Goal: Task Accomplishment & Management: Use online tool/utility

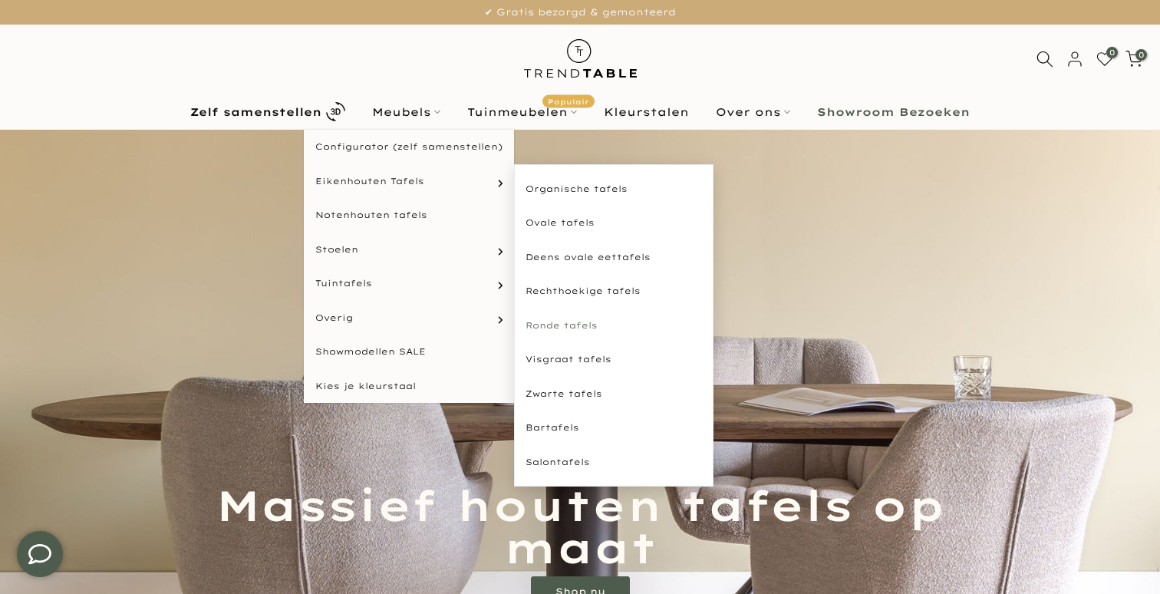
click at [563, 320] on link "Ronde tafels" at bounding box center [614, 326] width 200 height 35
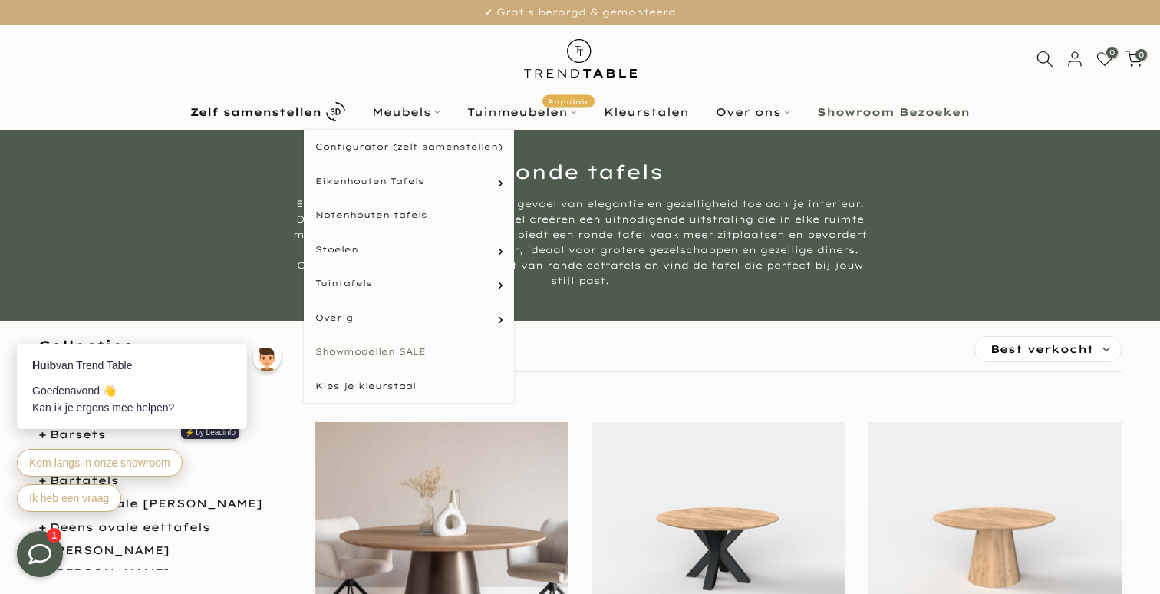
click at [386, 351] on link "Showmodellen SALE" at bounding box center [409, 352] width 210 height 35
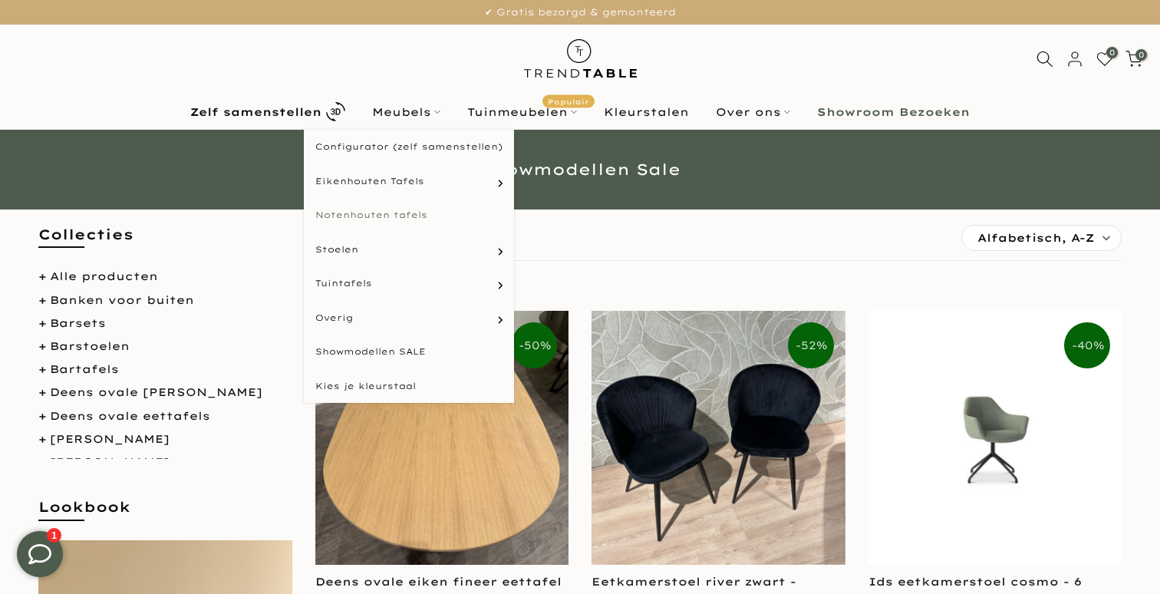
click at [382, 216] on link "Notenhouten tafels" at bounding box center [409, 215] width 210 height 35
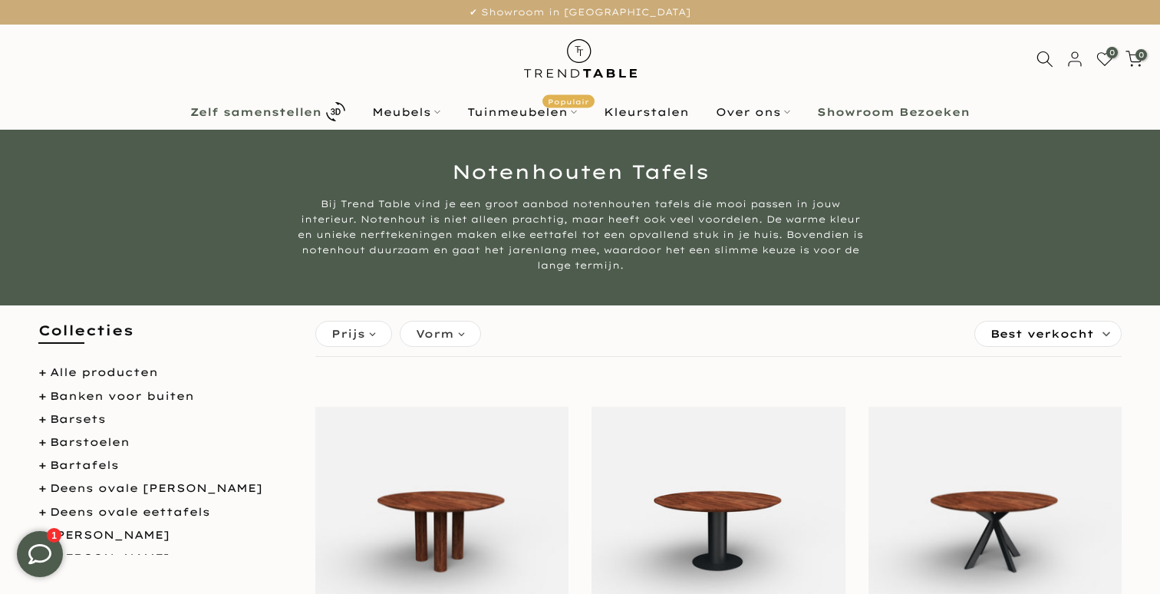
click at [296, 117] on b "Zelf samenstellen" at bounding box center [255, 112] width 131 height 11
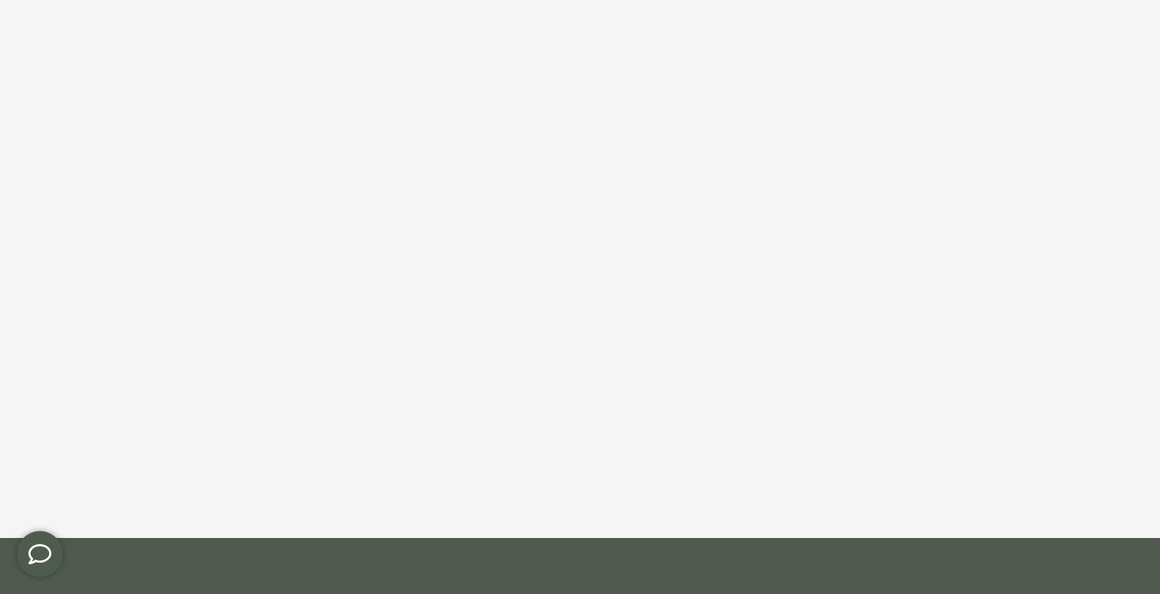
scroll to position [158, 0]
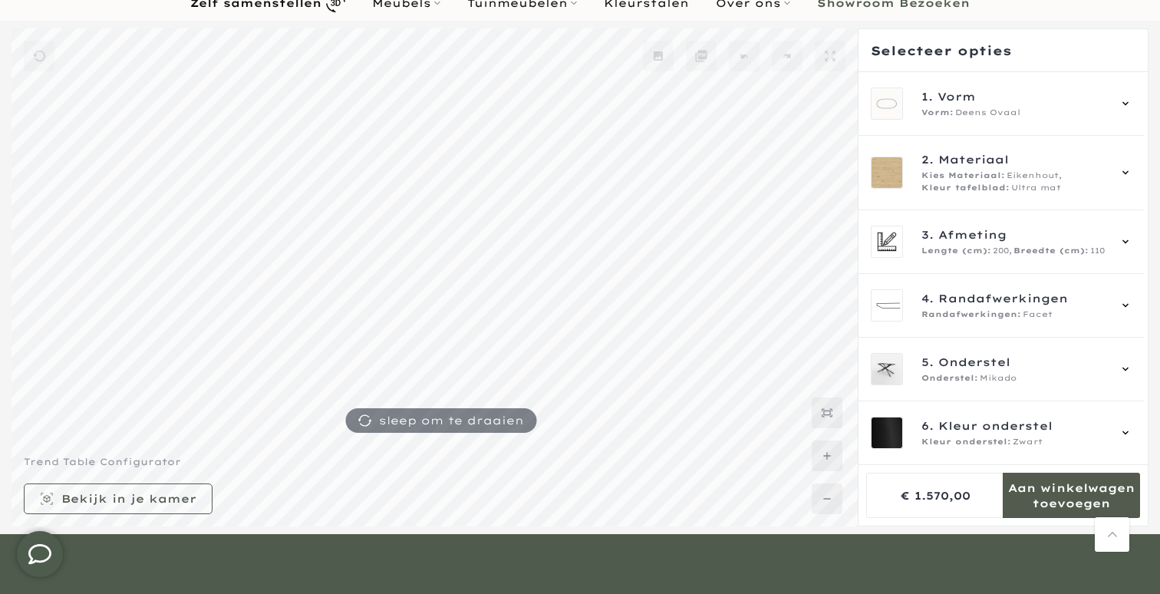
scroll to position [93, 0]
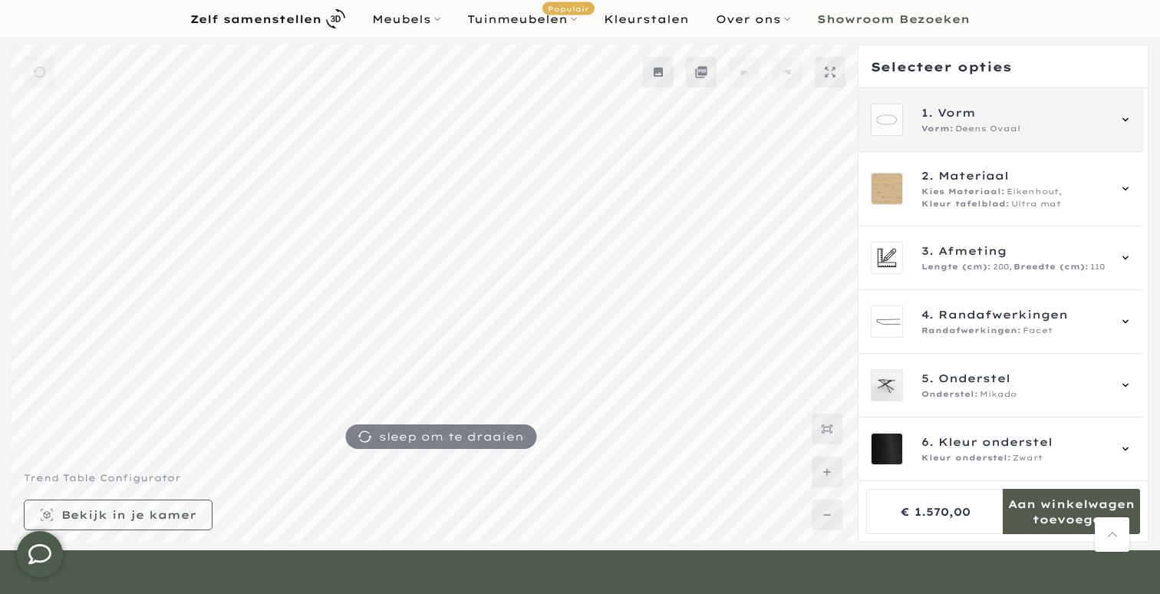
click at [969, 124] on span "Deens Ovaal" at bounding box center [987, 129] width 65 height 12
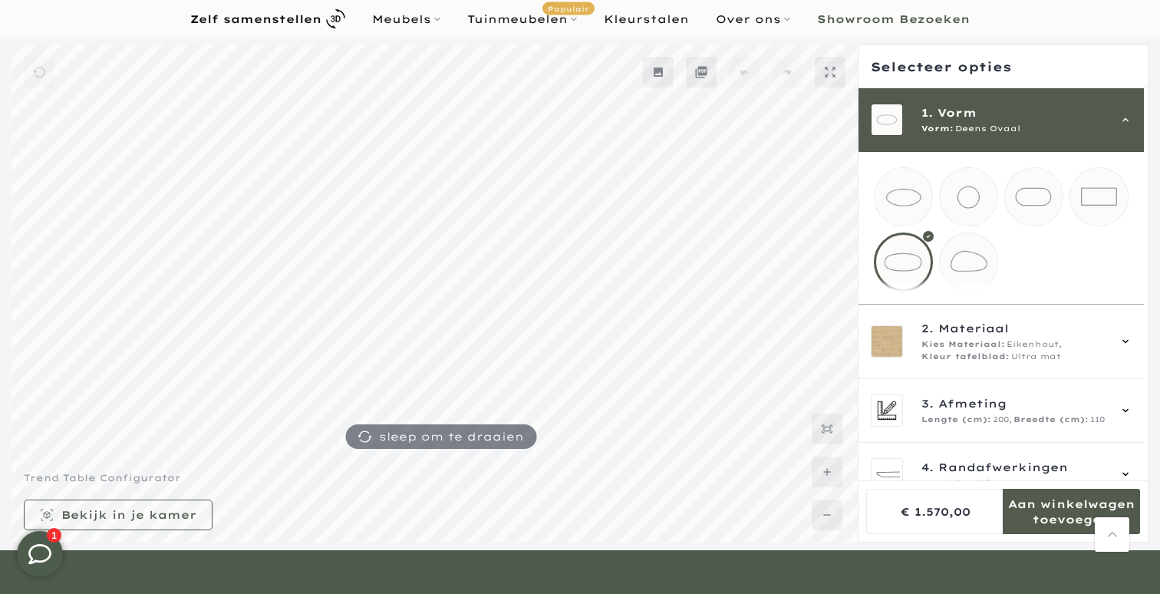
click at [974, 198] on mmq-loader at bounding box center [969, 197] width 58 height 58
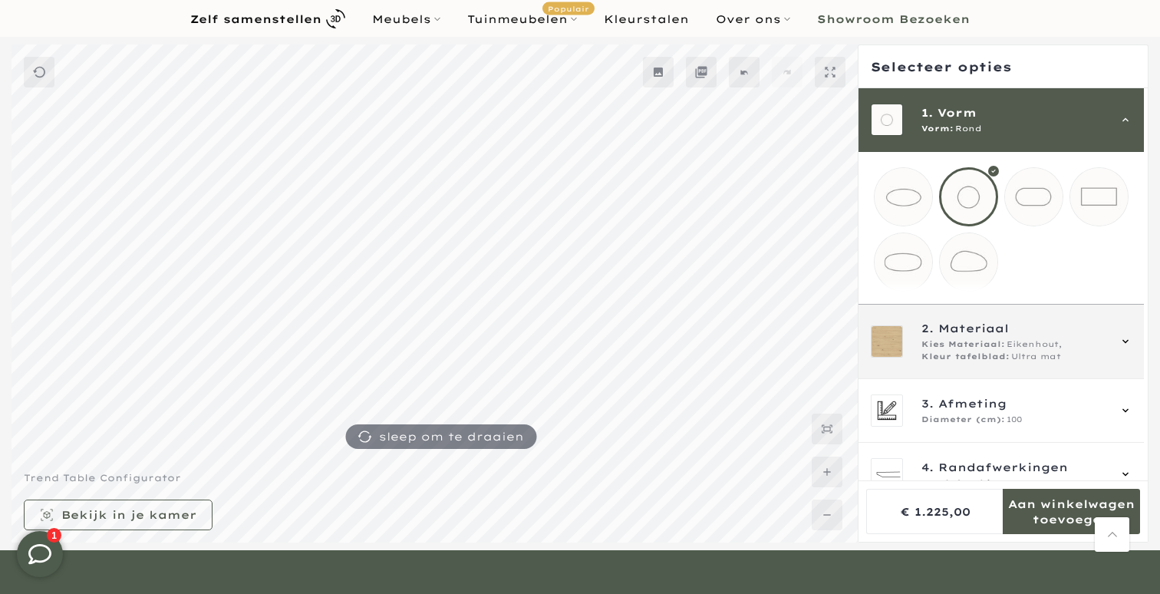
click at [1012, 330] on div "2. Materiaal Kies Materiaal: Eikenhout, Kleur tafelblad: Ultra mat" at bounding box center [1001, 342] width 285 height 74
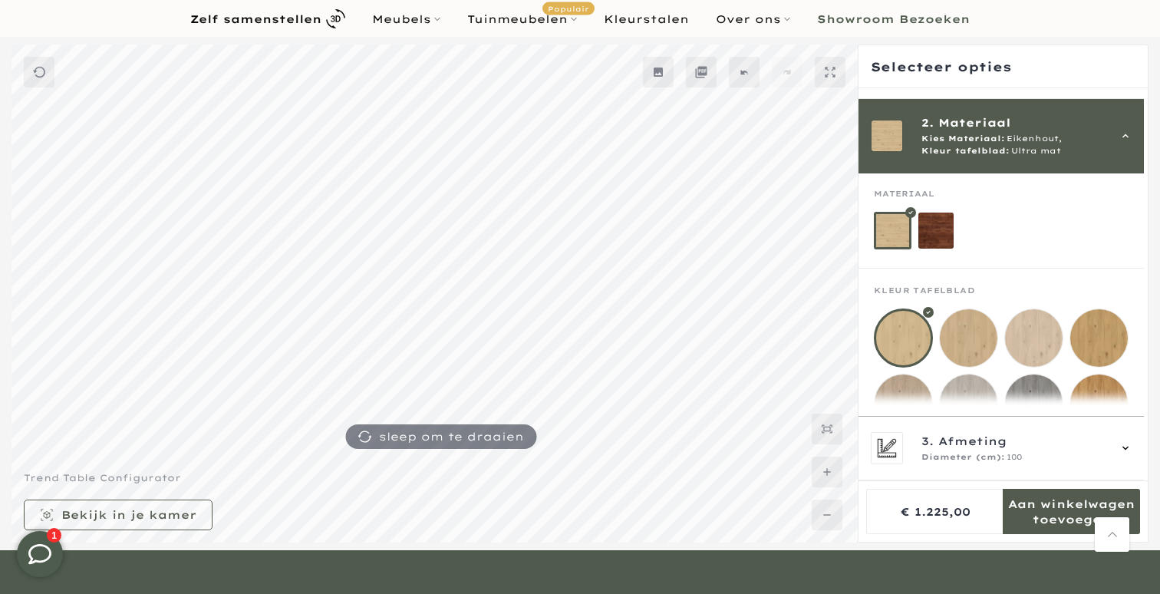
scroll to position [38, 0]
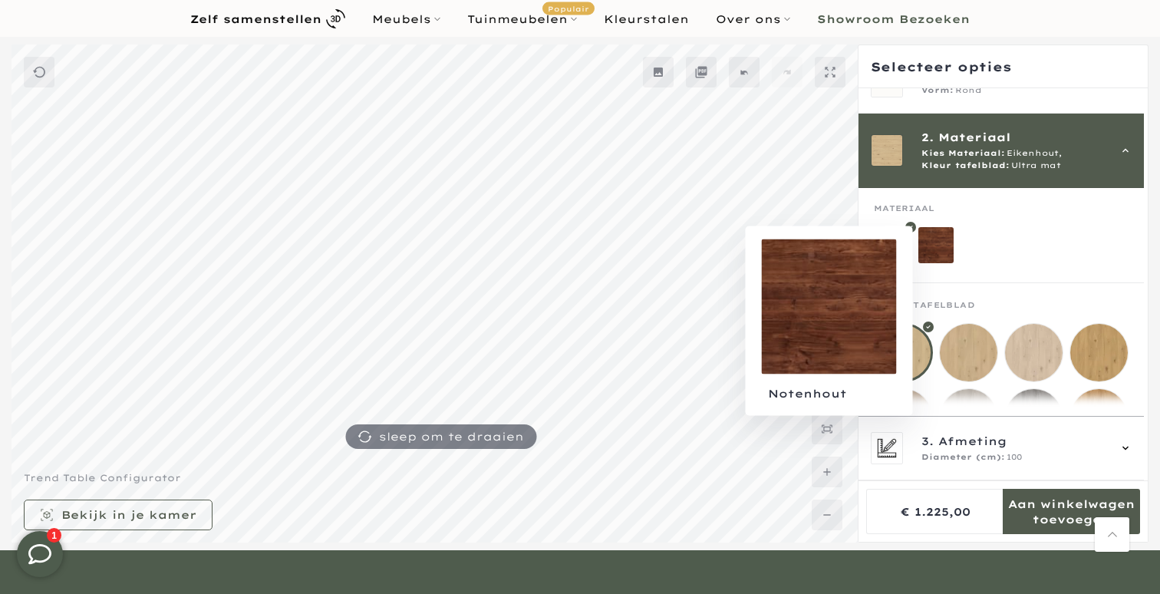
click at [942, 246] on mmq-loader at bounding box center [937, 245] width 36 height 36
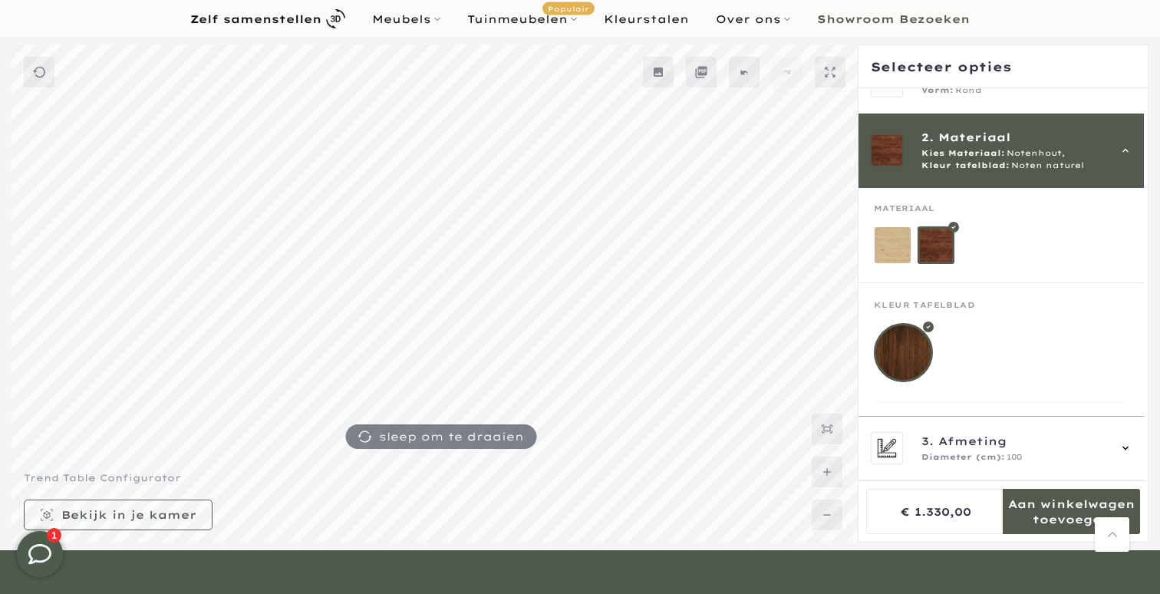
click at [893, 246] on mmq-loader at bounding box center [893, 245] width 36 height 36
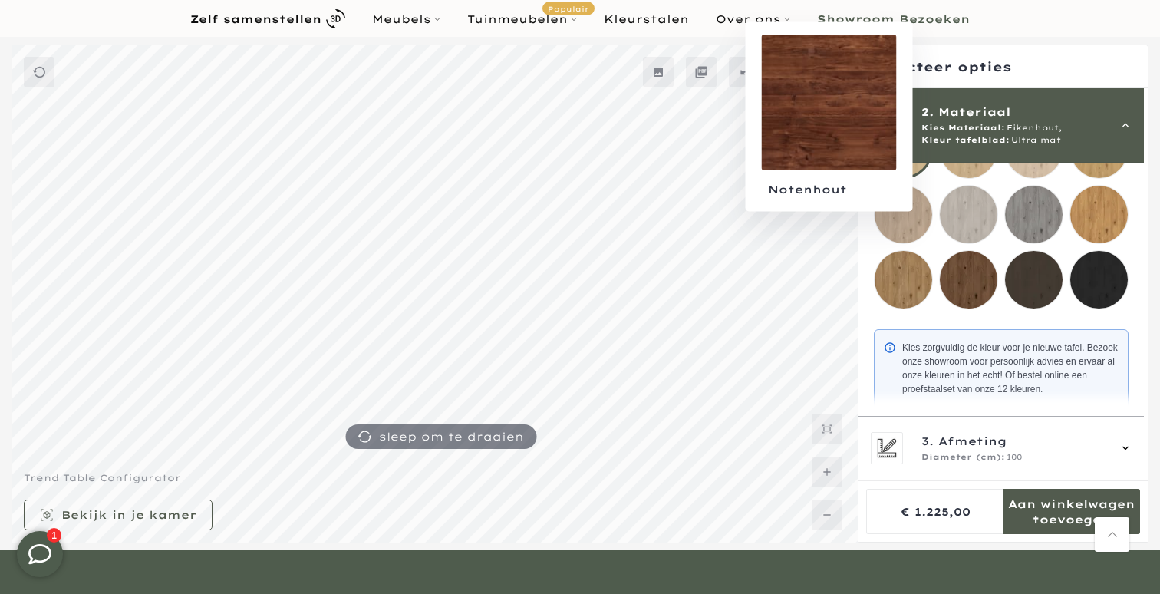
scroll to position [243, 0]
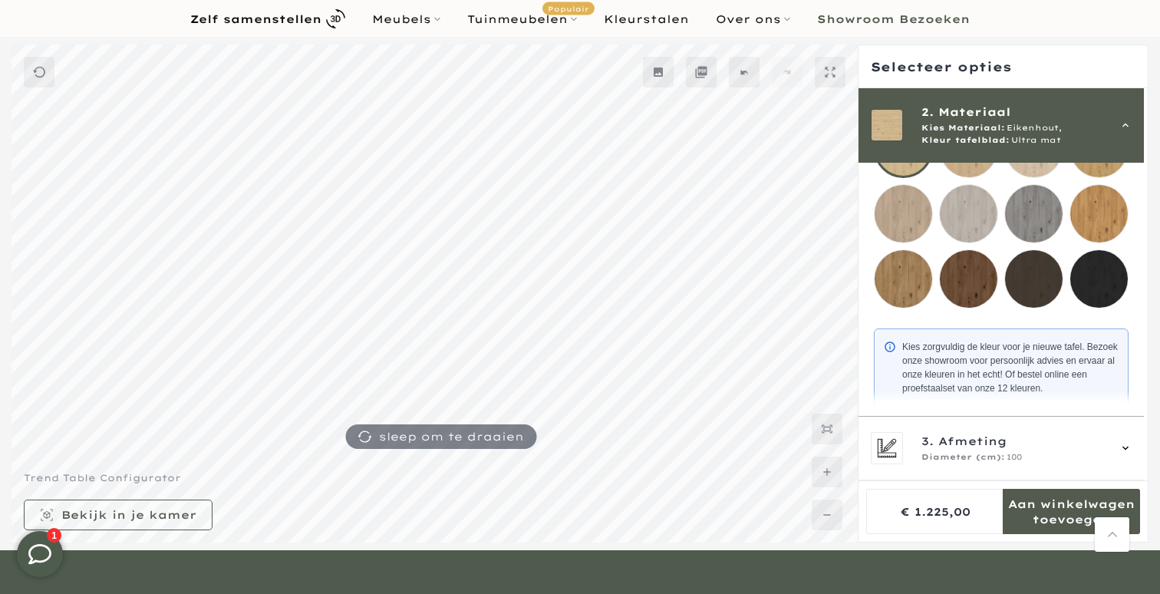
click at [972, 282] on mmq-loader at bounding box center [969, 279] width 58 height 58
